Goal: Task Accomplishment & Management: Manage account settings

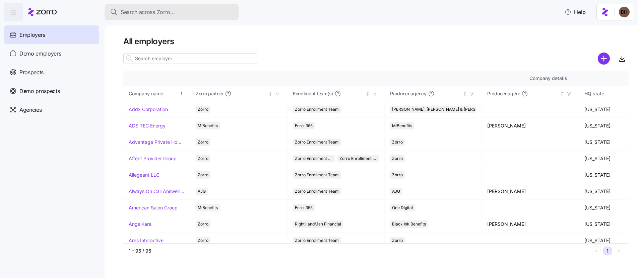
click at [146, 14] on span "Search across Zorro..." at bounding box center [148, 12] width 54 height 8
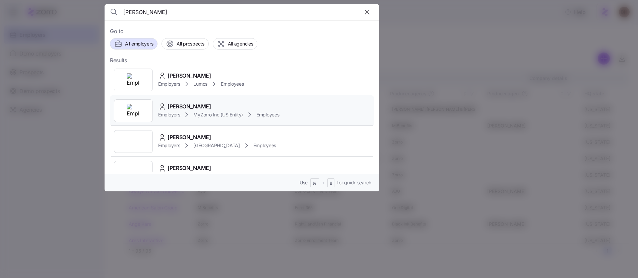
type input "bradley Howell"
click at [212, 105] on div "Bradley Howell" at bounding box center [218, 107] width 121 height 8
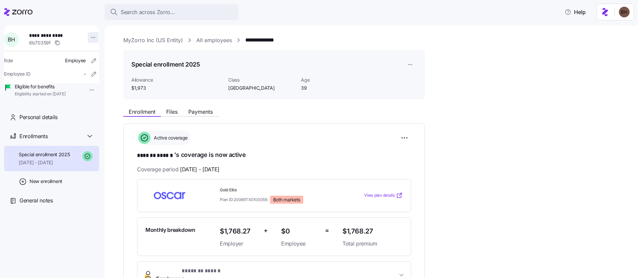
click at [87, 36] on html "**********" at bounding box center [319, 137] width 638 height 274
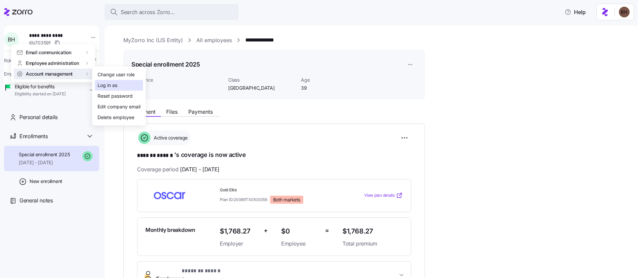
click at [115, 84] on div "Log in as" at bounding box center [107, 85] width 20 height 7
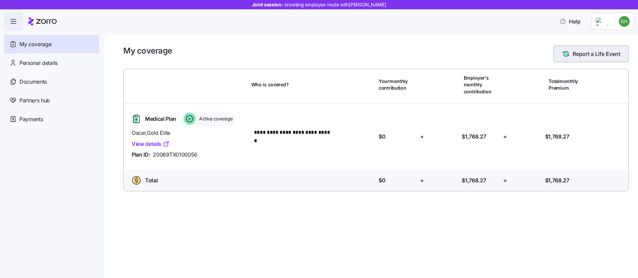
click at [580, 51] on span "Report a Life Event" at bounding box center [597, 54] width 48 height 8
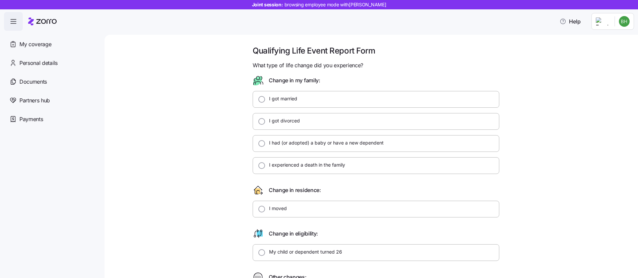
click at [281, 100] on label "I got married" at bounding box center [281, 98] width 32 height 7
click at [265, 100] on input "I got married" at bounding box center [261, 99] width 7 height 7
radio input "true"
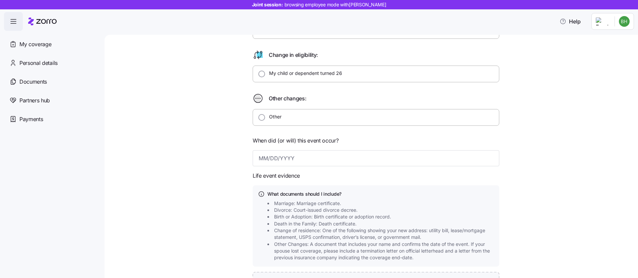
scroll to position [185, 0]
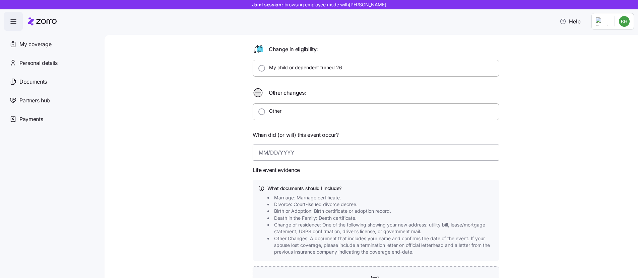
click at [270, 157] on input at bounding box center [376, 153] width 247 height 16
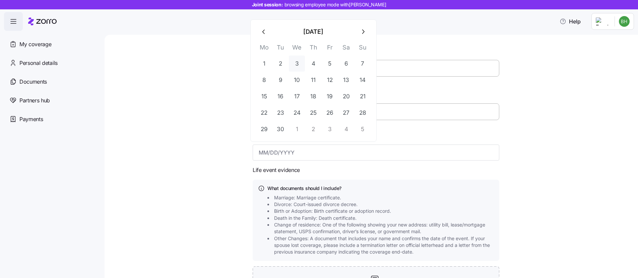
click at [296, 60] on button "3" at bounding box center [297, 64] width 16 height 16
type input "September 3, 2025"
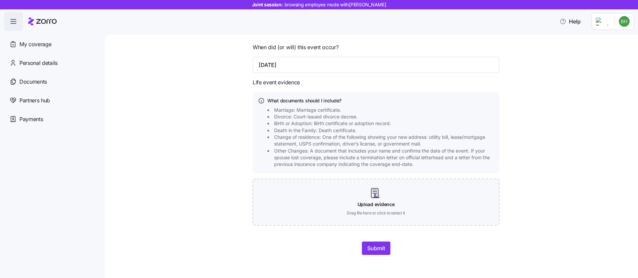
scroll to position [273, 0]
click at [324, 115] on span "Divorce: Court-issued divorce decree." at bounding box center [315, 116] width 83 height 7
click at [259, 100] on icon at bounding box center [261, 99] width 7 height 7
click at [370, 252] on button "Submit" at bounding box center [376, 247] width 28 height 13
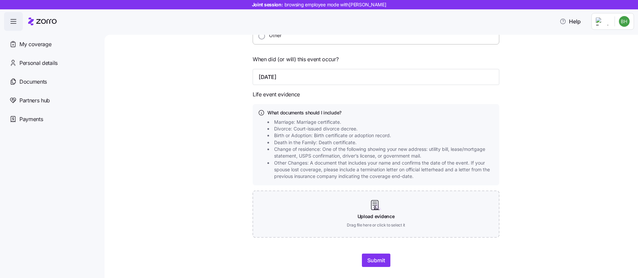
scroll to position [0, 0]
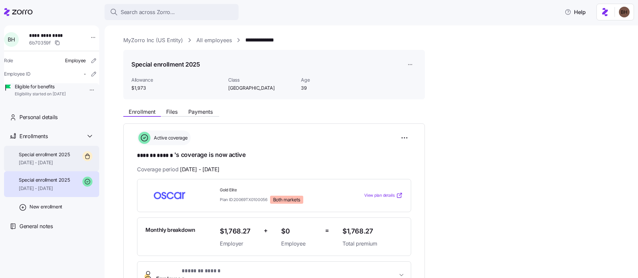
click at [55, 166] on span "10/01/2025 - 12/31/2025" at bounding box center [44, 162] width 51 height 7
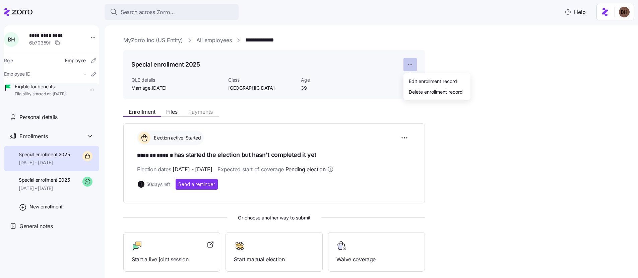
click at [409, 62] on html "**********" at bounding box center [319, 137] width 638 height 274
click at [407, 136] on html "**********" at bounding box center [319, 137] width 638 height 274
click at [406, 137] on html "**********" at bounding box center [319, 137] width 638 height 274
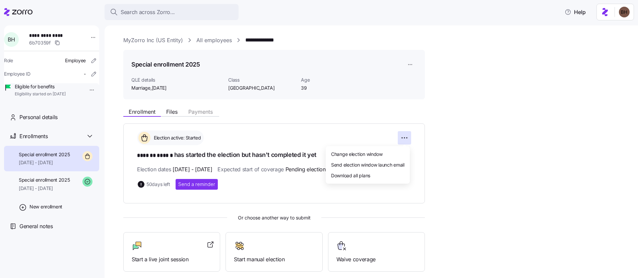
click at [409, 65] on html "**********" at bounding box center [319, 137] width 638 height 274
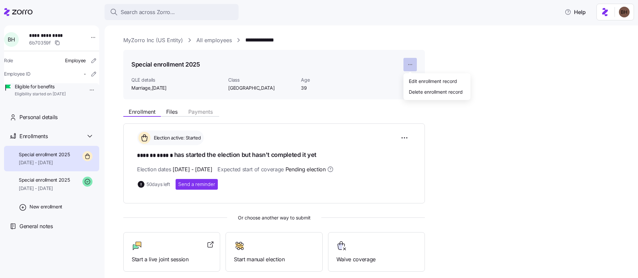
click at [409, 65] on html "**********" at bounding box center [319, 137] width 638 height 274
click at [430, 92] on div "Delete enrollment record" at bounding box center [436, 91] width 54 height 7
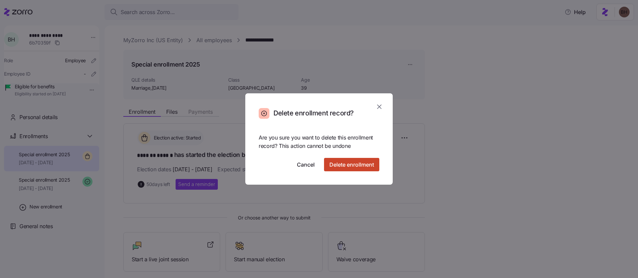
click at [359, 168] on span "Delete enrollment" at bounding box center [351, 165] width 45 height 8
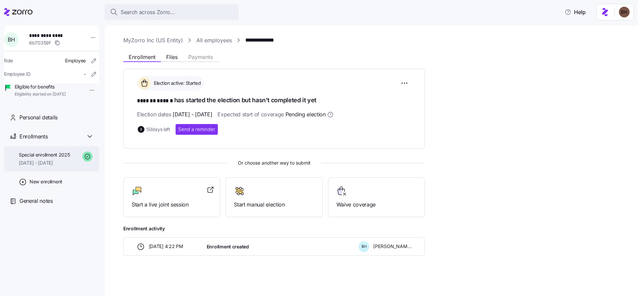
click at [58, 166] on span "07/01/2025 - 12/31/2025" at bounding box center [44, 162] width 51 height 7
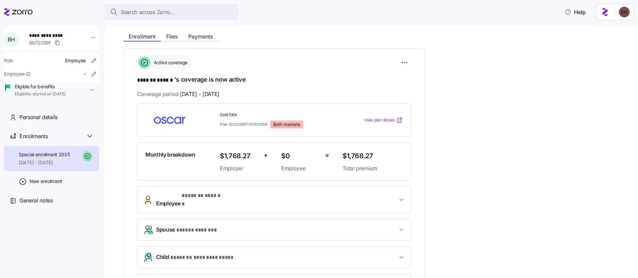
scroll to position [75, 0]
click at [171, 39] on span "Files" at bounding box center [171, 36] width 11 height 5
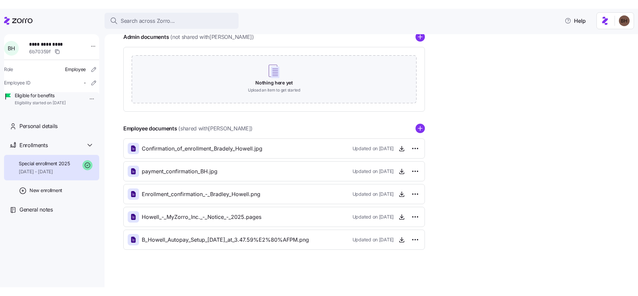
scroll to position [103, 0]
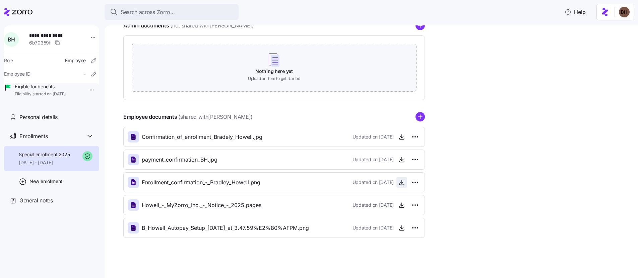
click at [402, 183] on icon "button" at bounding box center [401, 182] width 7 height 7
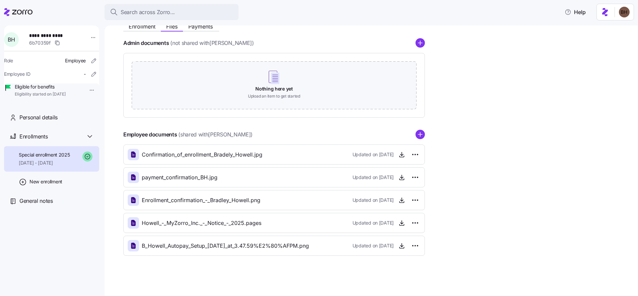
scroll to position [85, 0]
click at [403, 154] on icon "button" at bounding box center [401, 154] width 7 height 7
click at [49, 167] on div "Special enrollment 2025 07/01/2025 - 12/31/2025" at bounding box center [44, 158] width 51 height 15
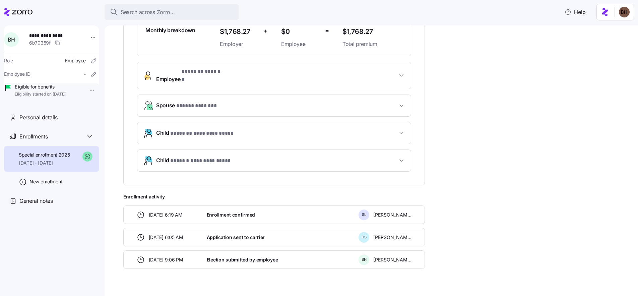
scroll to position [207, 0]
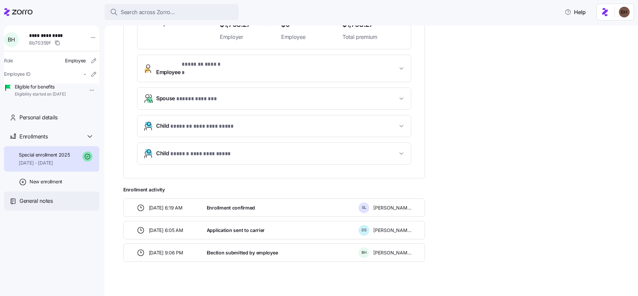
click at [52, 205] on span "General notes" at bounding box center [36, 201] width 34 height 8
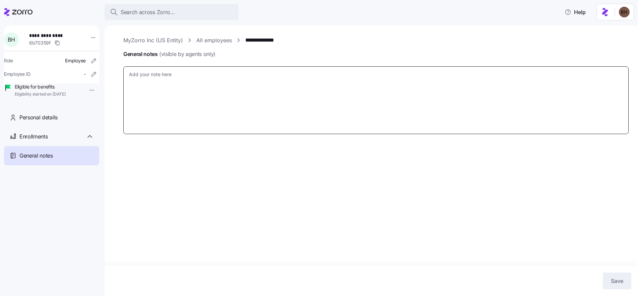
click at [189, 97] on textarea "General notes (visible by agents only)" at bounding box center [375, 100] width 505 height 68
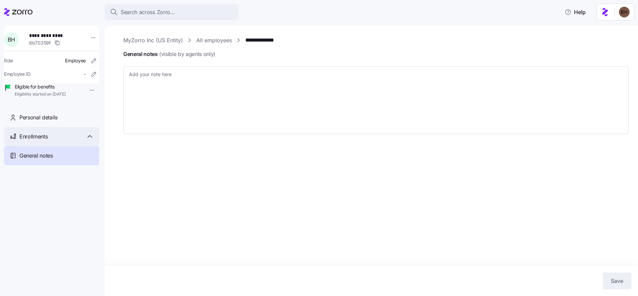
click at [50, 141] on div "Enrollments" at bounding box center [56, 136] width 74 height 8
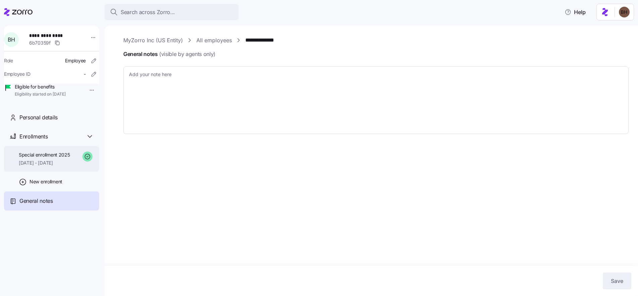
click at [52, 167] on div "Special enrollment 2025 07/01/2025 - 12/31/2025" at bounding box center [44, 158] width 51 height 15
type textarea "x"
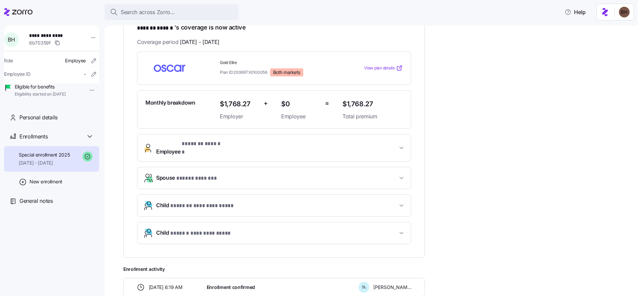
scroll to position [124, 0]
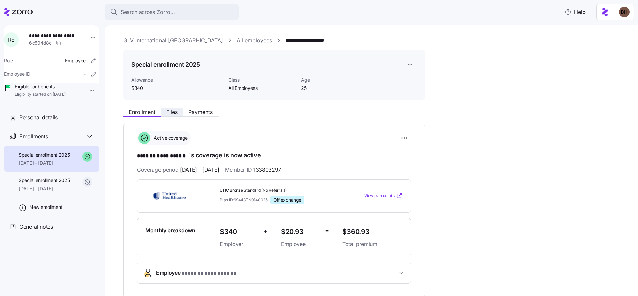
click at [168, 110] on span "Files" at bounding box center [171, 111] width 11 height 5
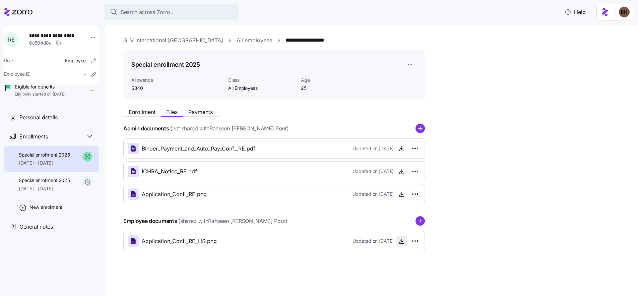
click at [400, 243] on icon "button" at bounding box center [401, 241] width 7 height 7
click at [48, 166] on span "[DATE] - [DATE]" at bounding box center [44, 162] width 51 height 7
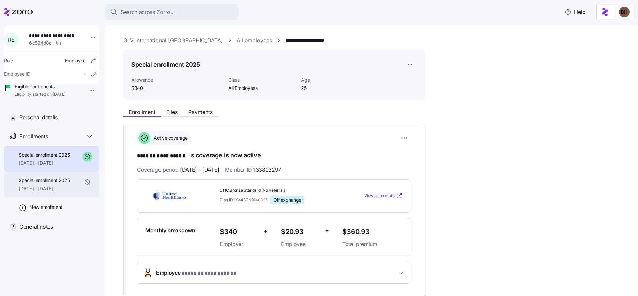
click at [51, 192] on span "[DATE] - [DATE]" at bounding box center [44, 188] width 51 height 7
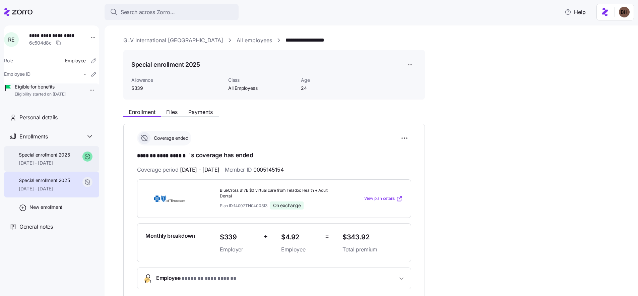
click at [46, 166] on span "[DATE] - [DATE]" at bounding box center [44, 162] width 51 height 7
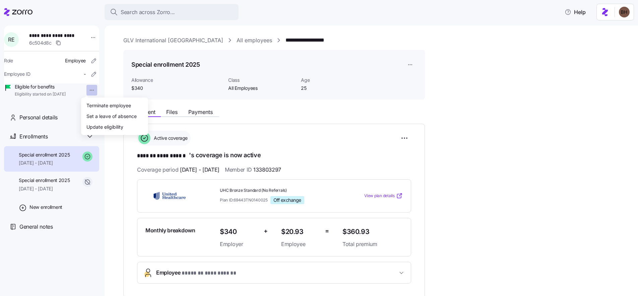
click at [86, 88] on html "**********" at bounding box center [319, 146] width 638 height 292
click at [85, 90] on html "**********" at bounding box center [319, 146] width 638 height 292
click at [107, 56] on html "**********" at bounding box center [319, 146] width 638 height 292
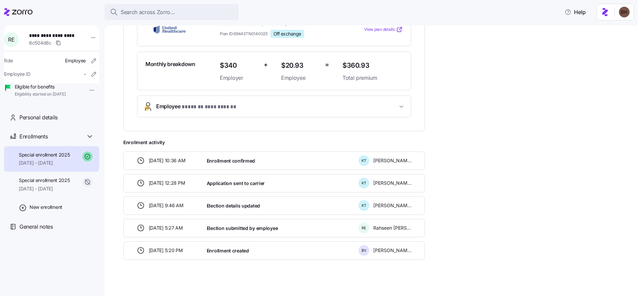
scroll to position [170, 0]
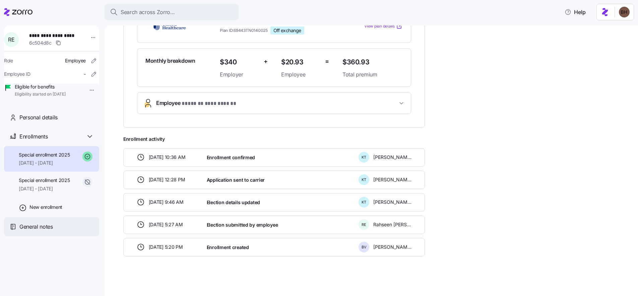
click at [66, 231] on div "General notes" at bounding box center [56, 226] width 74 height 8
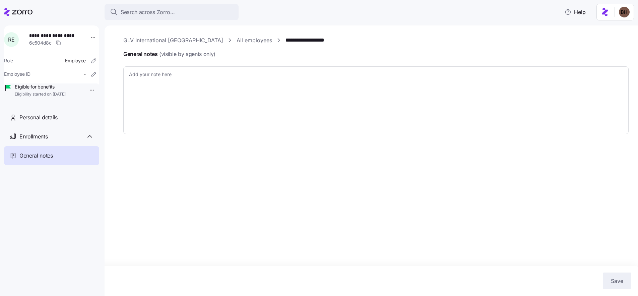
type textarea "x"
type textarea "Spoke to [PERSON_NAME] and the member on a CC on [DATE]. Escalation was submitt…"
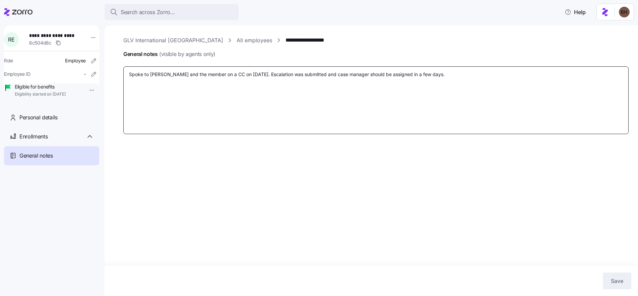
drag, startPoint x: 451, startPoint y: 76, endPoint x: 132, endPoint y: 74, distance: 319.3
click at [132, 74] on textarea "Spoke to [PERSON_NAME] and the member on a CC on [DATE]. Escalation was submitt…" at bounding box center [375, 100] width 505 height 68
click at [131, 74] on textarea "Spoke to [PERSON_NAME] and the member on a CC on [DATE]. Escalation was submitt…" at bounding box center [375, 100] width 505 height 68
click at [151, 106] on textarea "Spoke to [PERSON_NAME] and the member on a CC on [DATE]. Escalation was submitt…" at bounding box center [375, 100] width 505 height 68
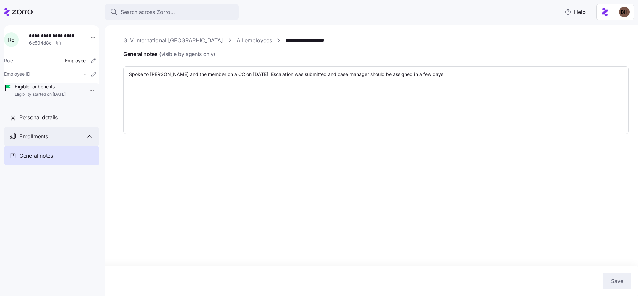
click at [25, 146] on div "Enrollments" at bounding box center [51, 136] width 95 height 19
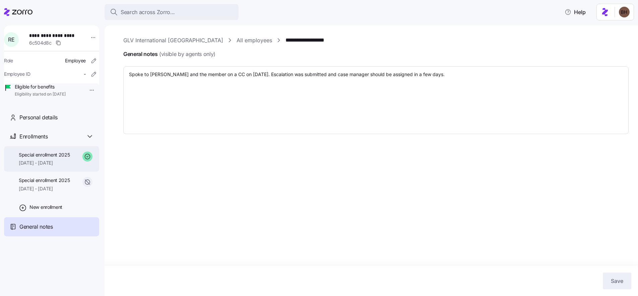
click at [32, 158] on span "Special enrollment 2025" at bounding box center [44, 154] width 51 height 7
type textarea "x"
